Goal: Obtain resource: Download file/media

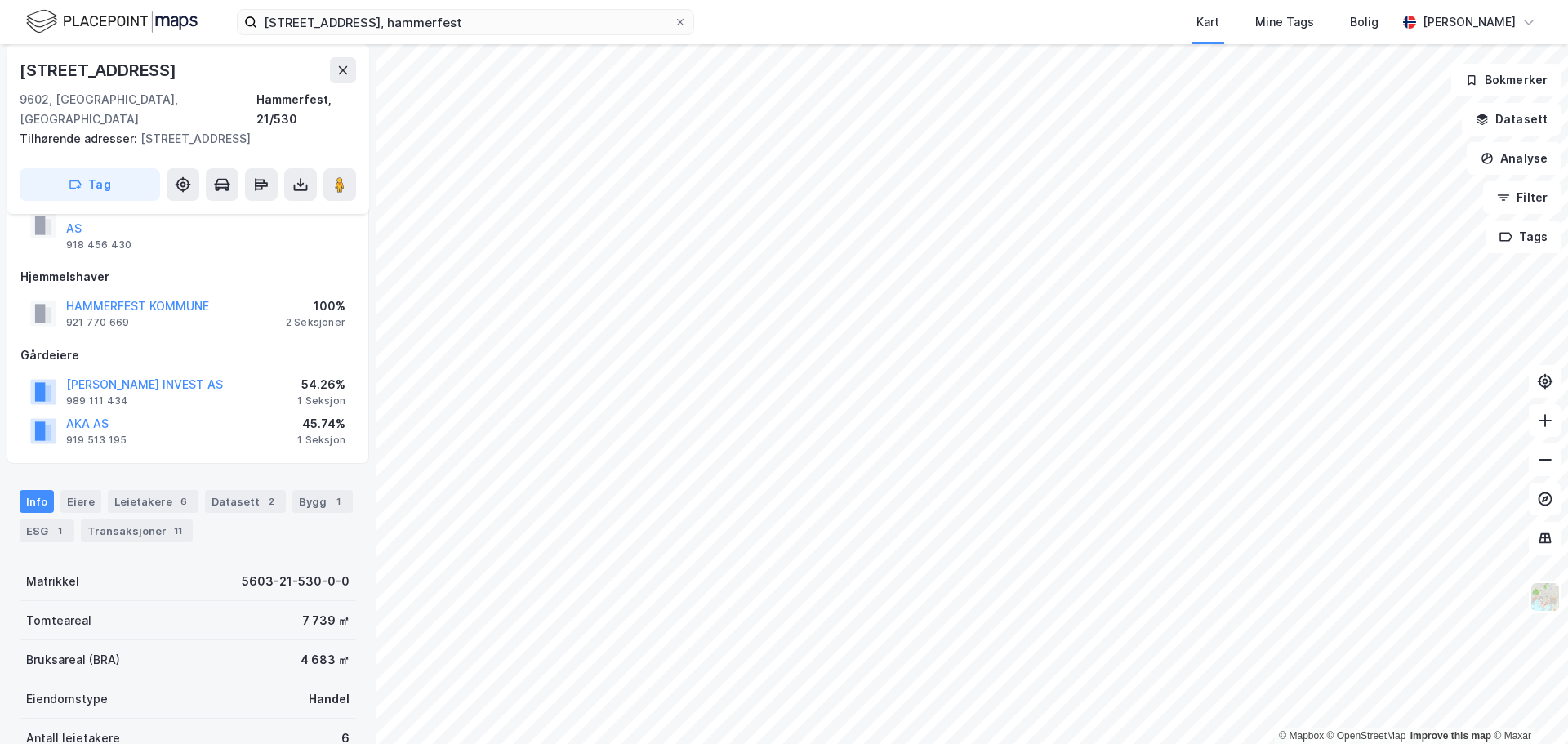
scroll to position [110, 0]
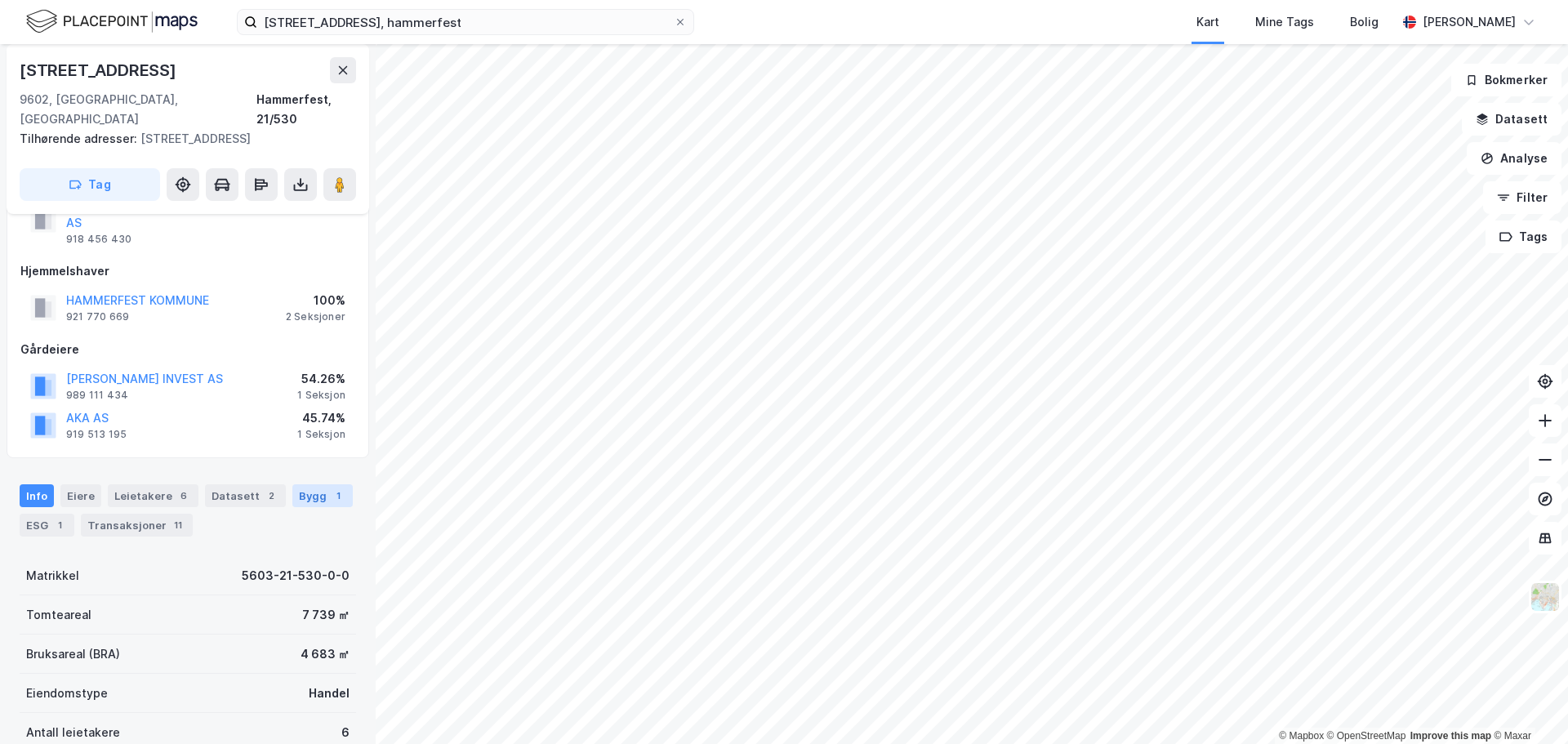
click at [302, 485] on div "Bygg 1" at bounding box center [323, 496] width 60 height 23
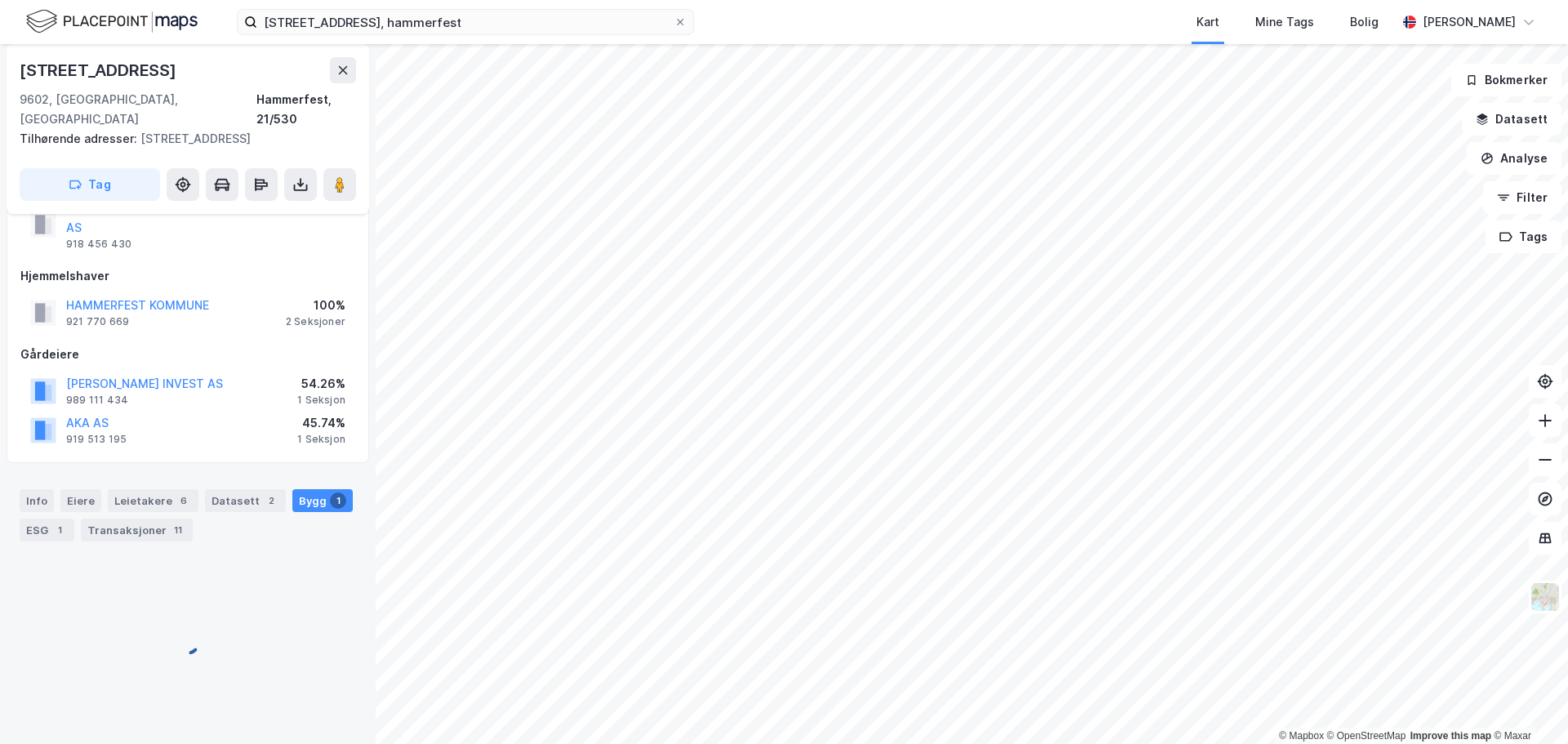
scroll to position [110, 0]
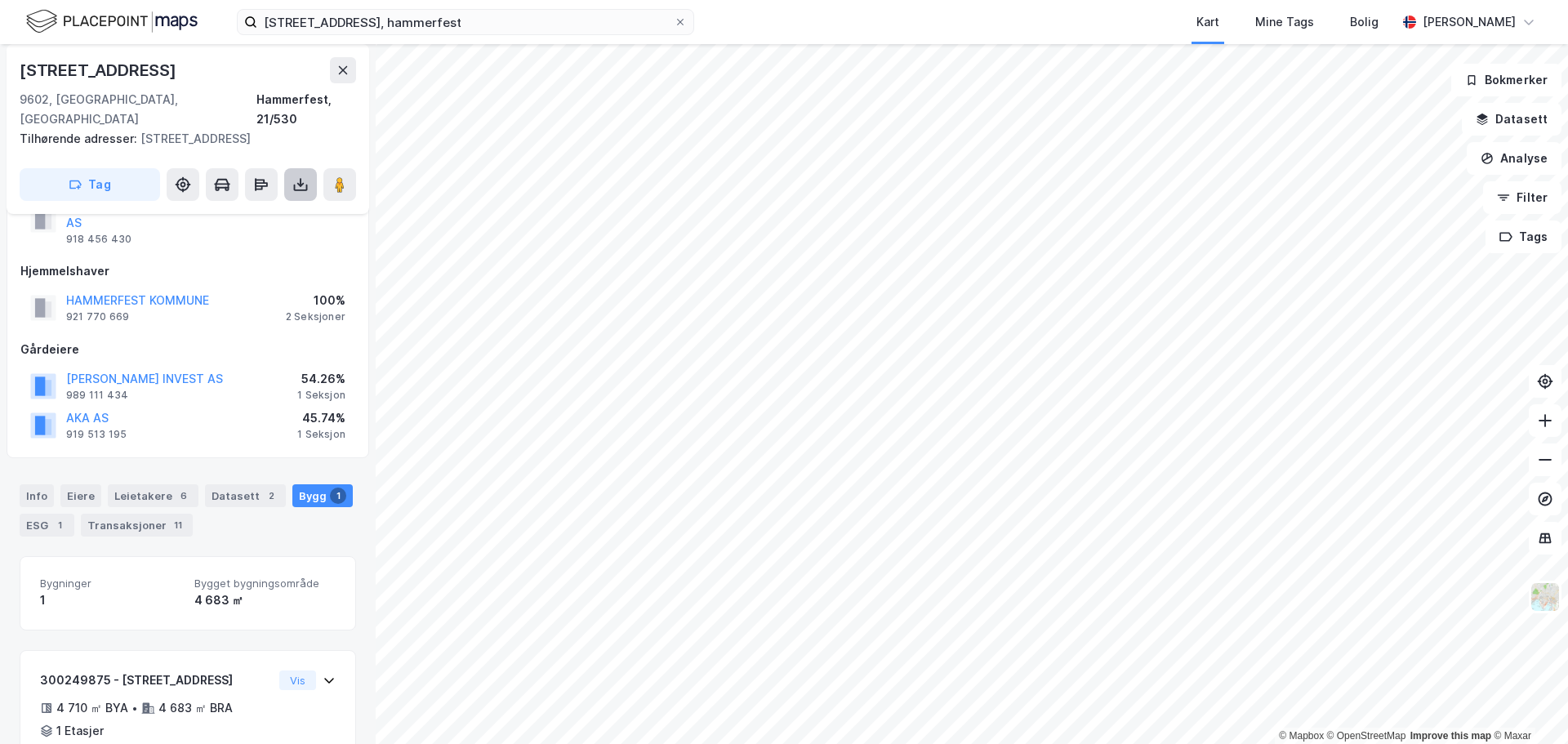
click at [307, 185] on icon at bounding box center [301, 188] width 14 height 7
click at [236, 237] on div "Last ned matrikkelrapport" at bounding box center [240, 244] width 135 height 13
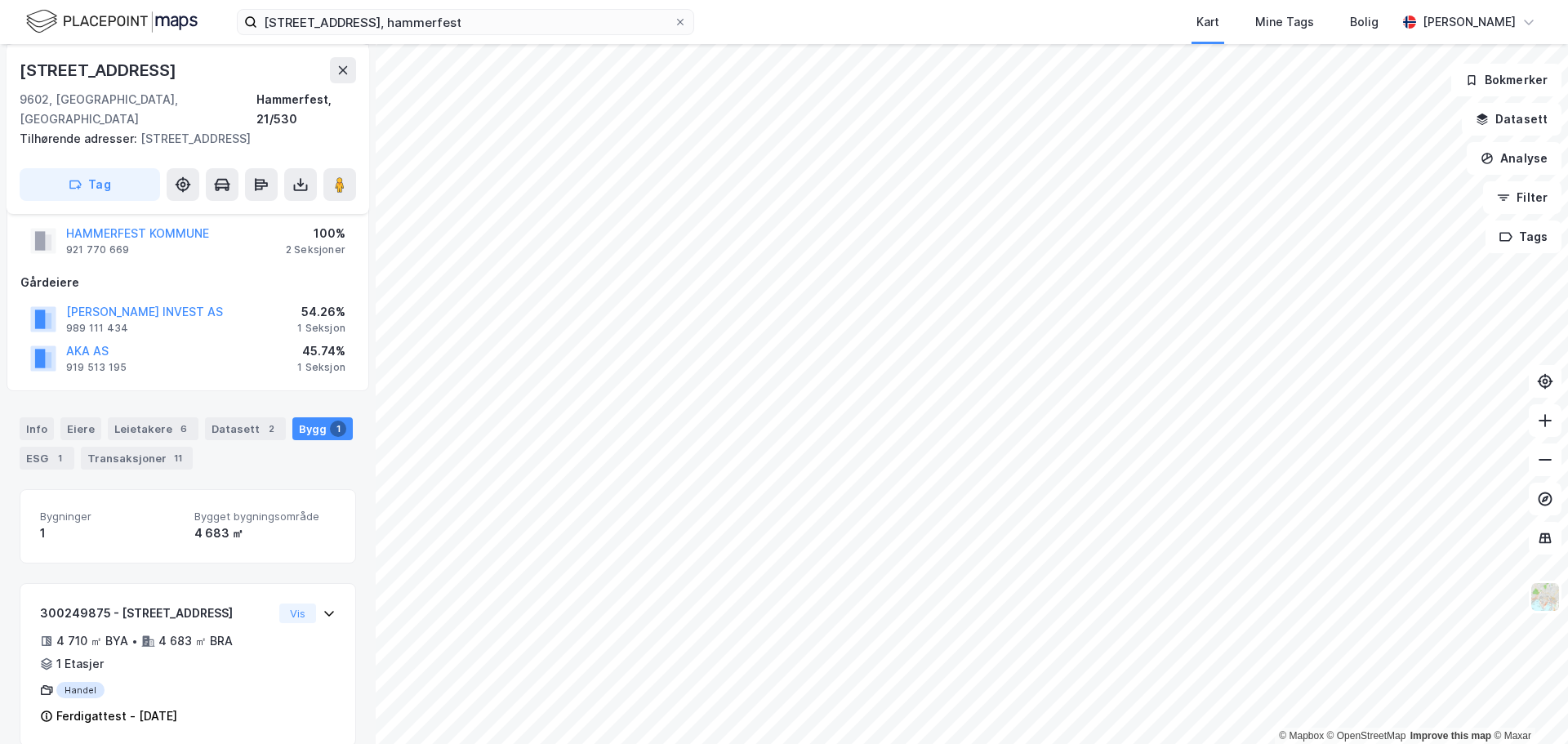
scroll to position [179, 0]
